Goal: Task Accomplishment & Management: Manage account settings

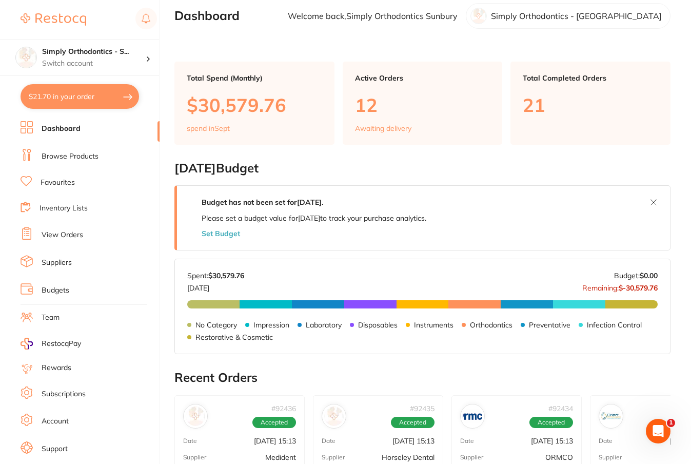
scroll to position [11, 0]
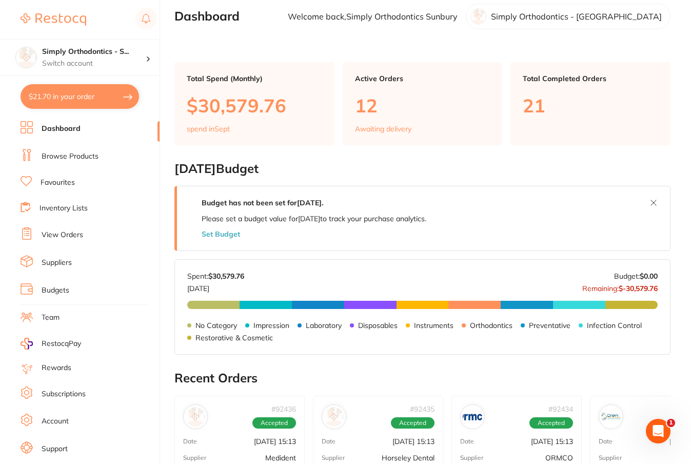
click at [83, 98] on button "$21.70 in your order" at bounding box center [80, 96] width 118 height 25
checkbox input "true"
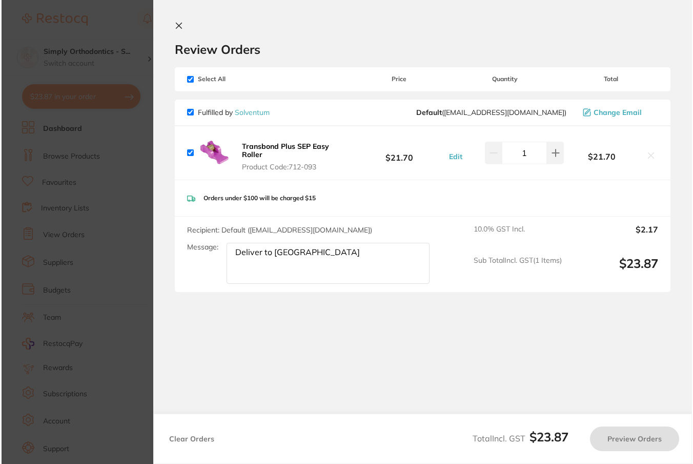
scroll to position [0, 0]
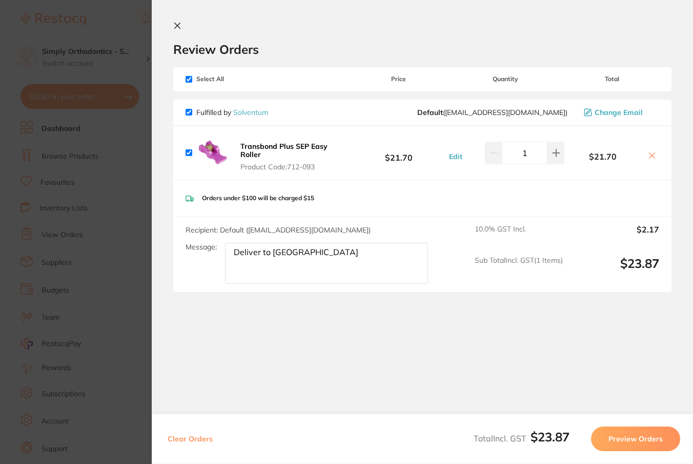
click at [98, 150] on section "Update RRP Set your pre negotiated price for this item. Item Agreed RRP (excl. …" at bounding box center [346, 232] width 693 height 464
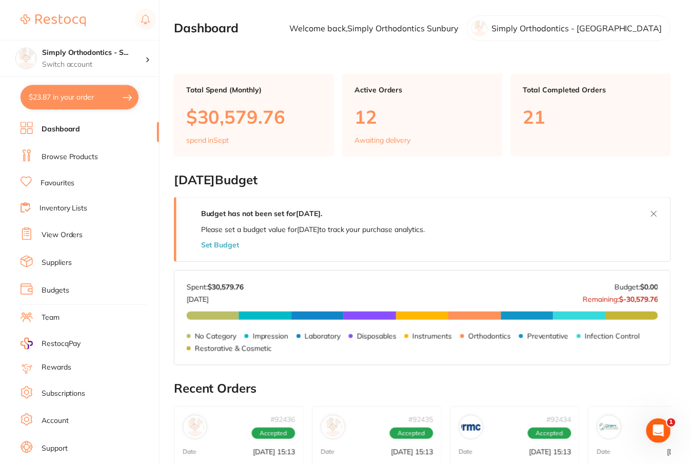
scroll to position [11, 0]
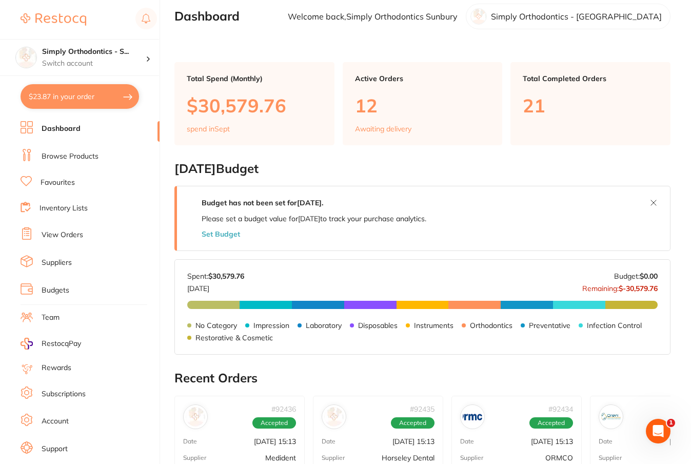
click at [76, 232] on link "View Orders" at bounding box center [63, 235] width 42 height 10
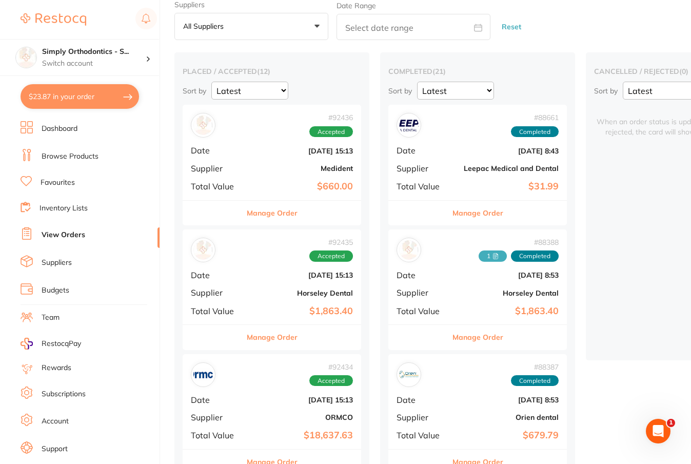
scroll to position [39, 0]
click at [486, 210] on button "Manage Order" at bounding box center [477, 212] width 51 height 25
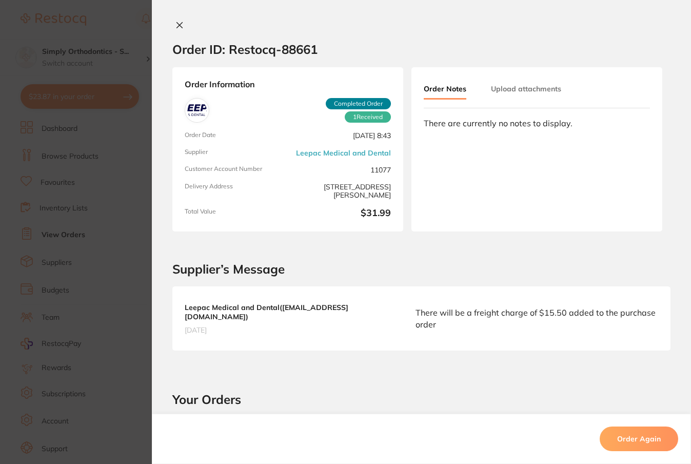
click at [534, 92] on button "Upload attachments" at bounding box center [526, 88] width 70 height 18
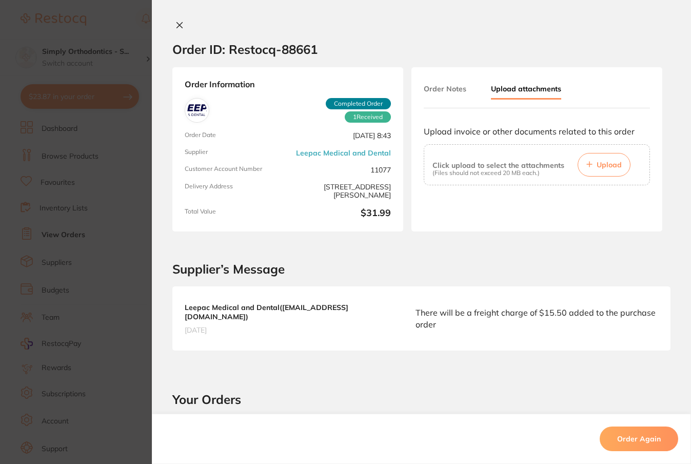
click at [596, 162] on span "Upload" at bounding box center [608, 164] width 25 height 9
click at [177, 24] on icon at bounding box center [179, 25] width 8 height 8
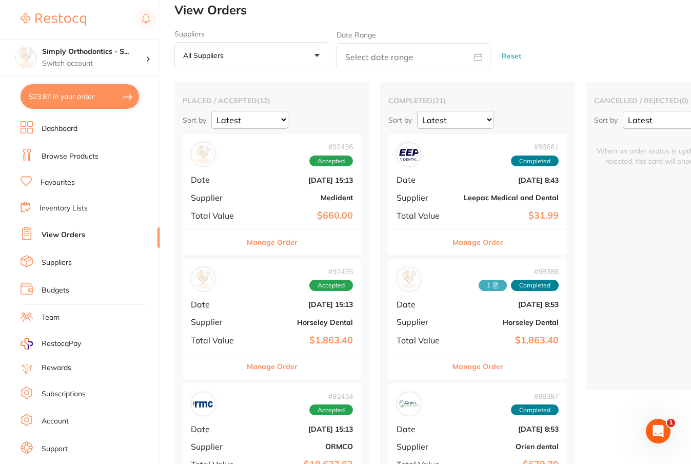
scroll to position [12, 0]
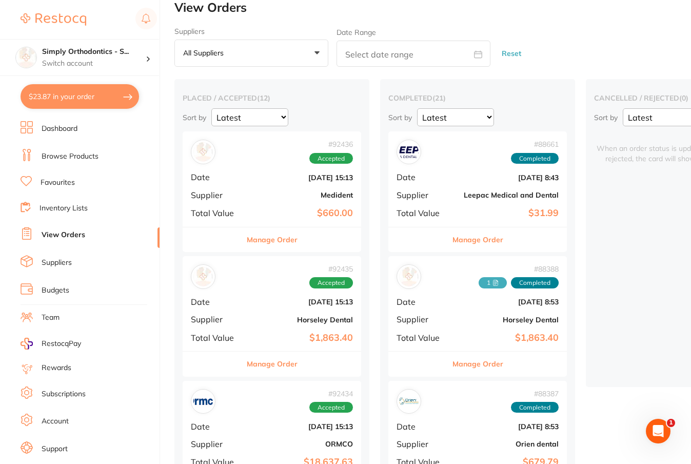
click at [71, 130] on link "Dashboard" at bounding box center [60, 129] width 36 height 10
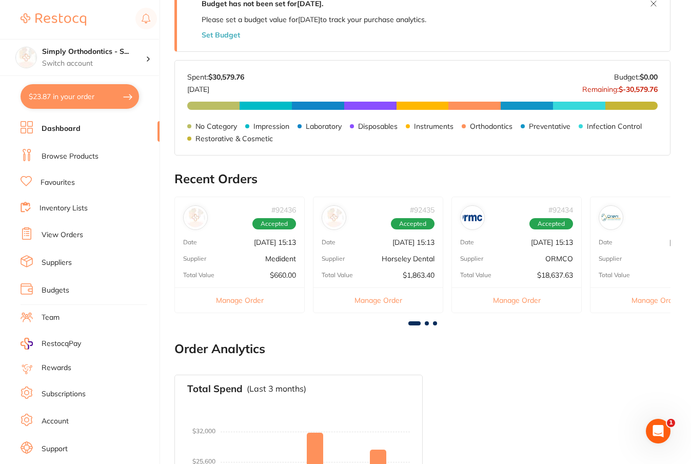
scroll to position [212, 0]
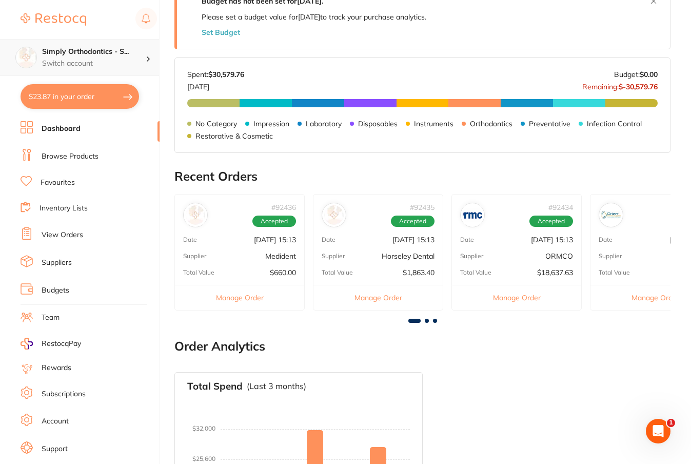
click at [103, 56] on h4 "Simply Orthodontics - S..." at bounding box center [94, 52] width 104 height 10
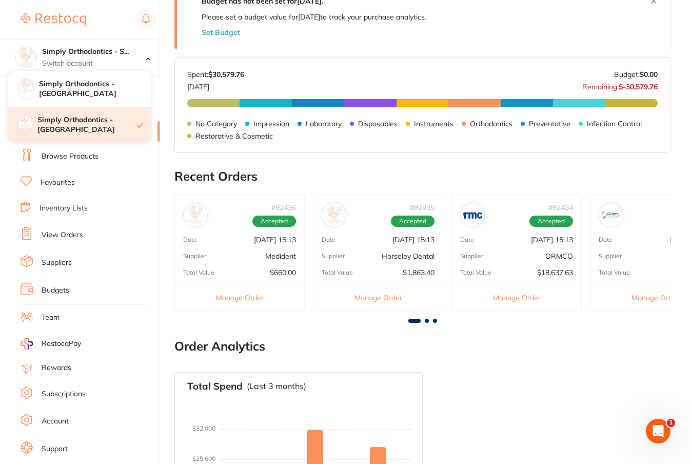
click at [97, 123] on h4 "Simply Orthodontics - [GEOGRAPHIC_DATA]" at bounding box center [86, 125] width 99 height 20
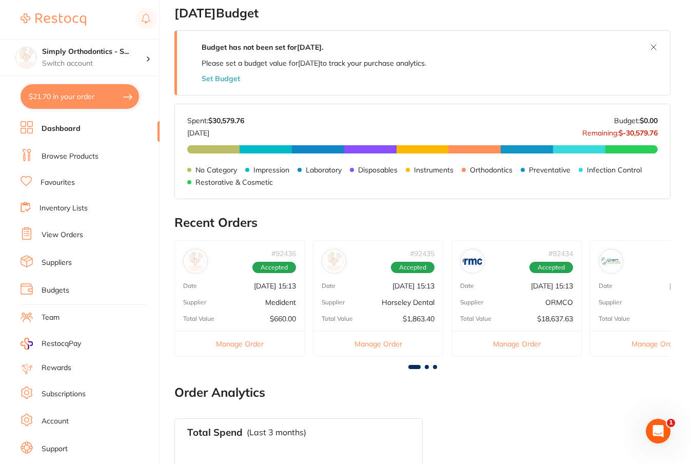
scroll to position [206, 0]
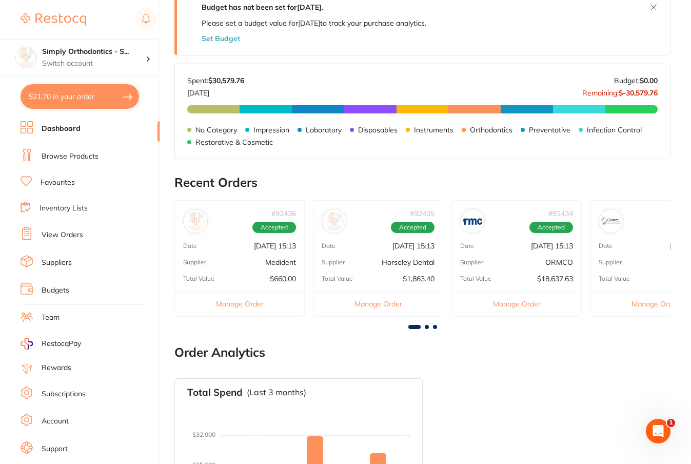
click at [67, 236] on link "View Orders" at bounding box center [63, 235] width 42 height 10
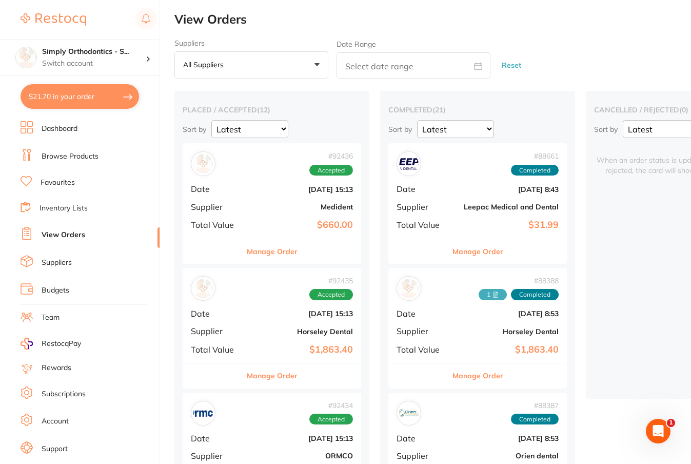
click at [283, 250] on button "Manage Order" at bounding box center [272, 251] width 51 height 25
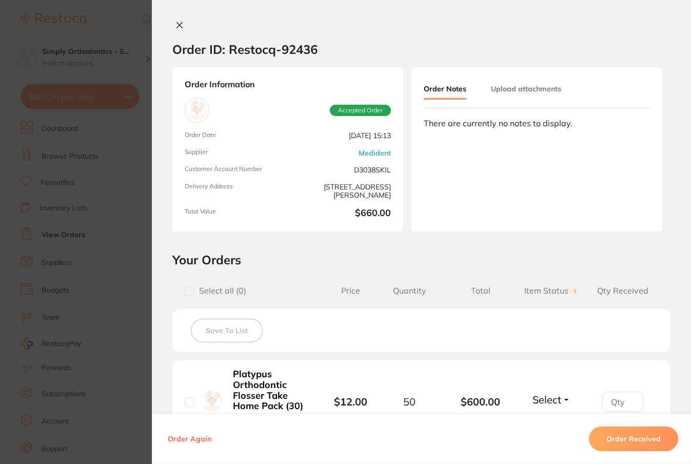
click at [175, 26] on icon at bounding box center [179, 25] width 8 height 8
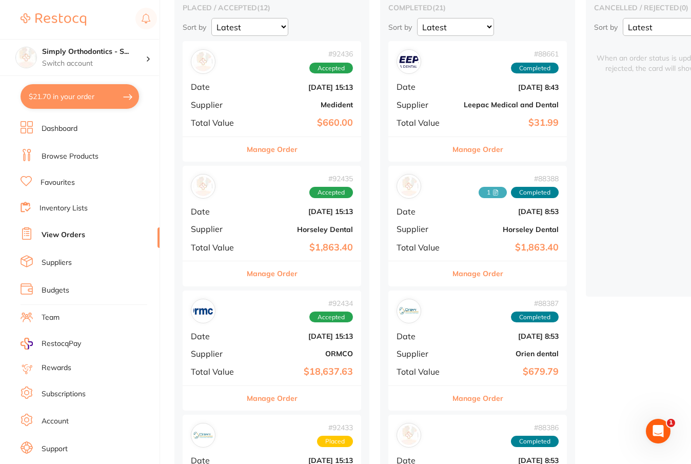
click at [259, 273] on button "Manage Order" at bounding box center [272, 273] width 51 height 25
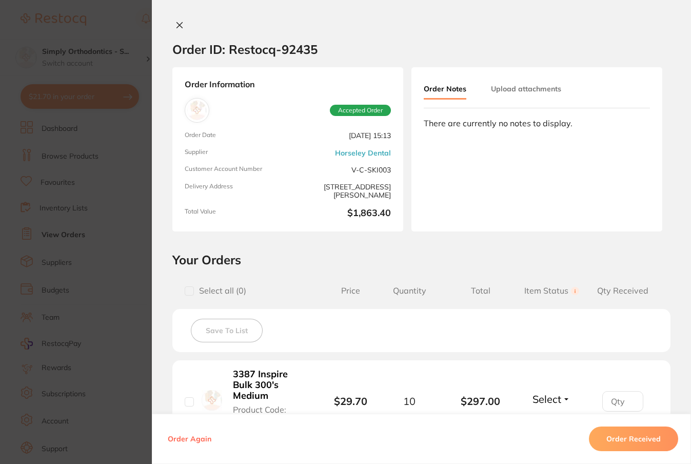
click at [175, 26] on icon at bounding box center [179, 25] width 8 height 8
